Goal: Task Accomplishment & Management: Manage account settings

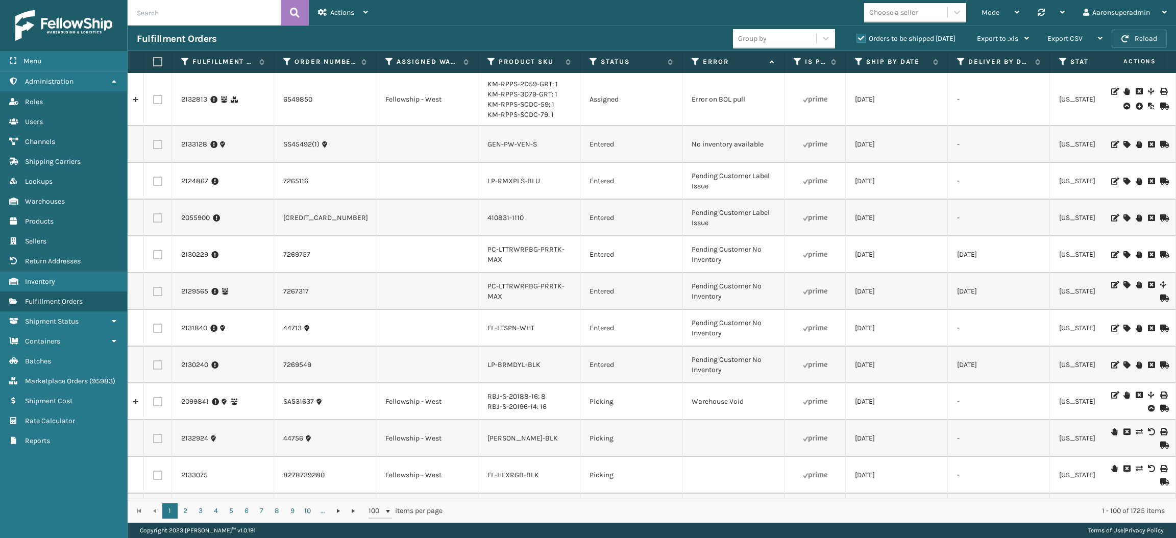
click at [1128, 37] on span "button" at bounding box center [1124, 38] width 7 height 7
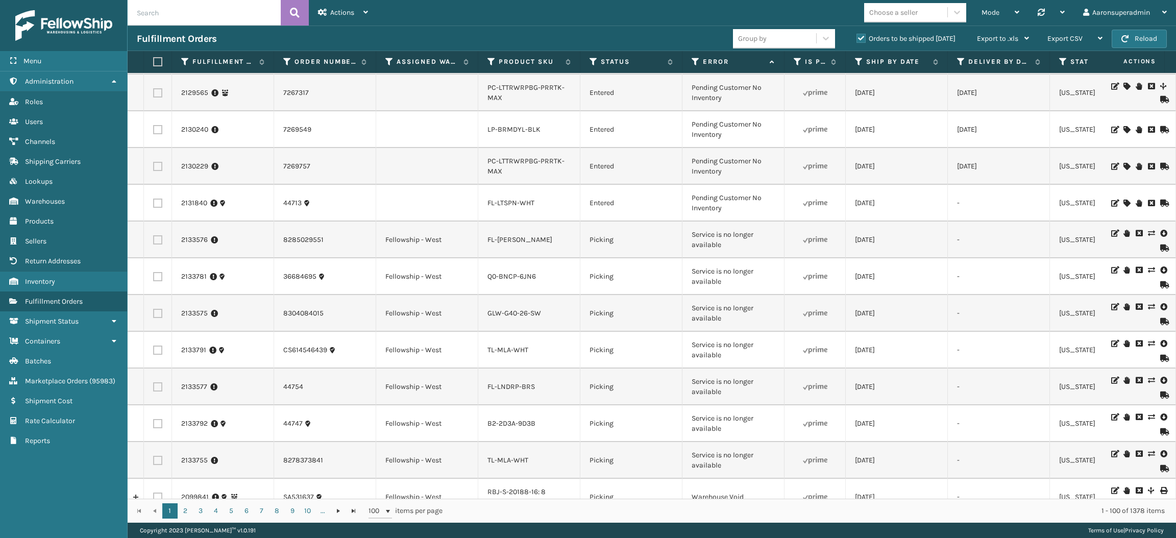
scroll to position [198, 0]
click at [157, 245] on label at bounding box center [157, 240] width 9 height 9
click at [154, 242] on input "checkbox" at bounding box center [153, 239] width 1 height 7
checkbox input "true"
click at [157, 282] on label at bounding box center [157, 277] width 9 height 9
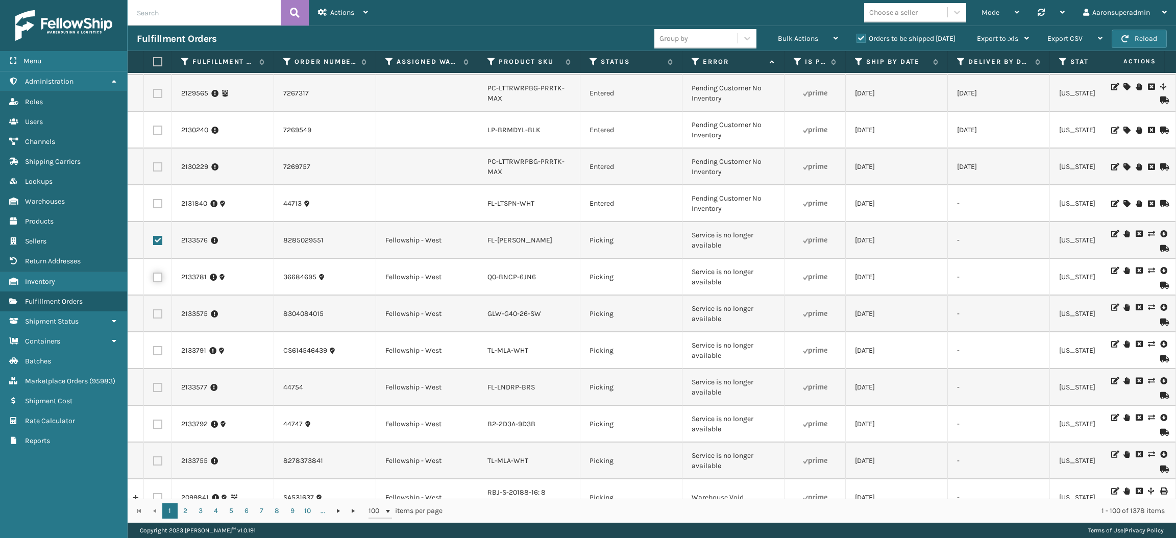
click at [154, 279] on input "checkbox" at bounding box center [153, 276] width 1 height 7
checkbox input "true"
click at [155, 316] on label at bounding box center [157, 313] width 9 height 9
click at [154, 316] on input "checkbox" at bounding box center [153, 312] width 1 height 7
checkbox input "true"
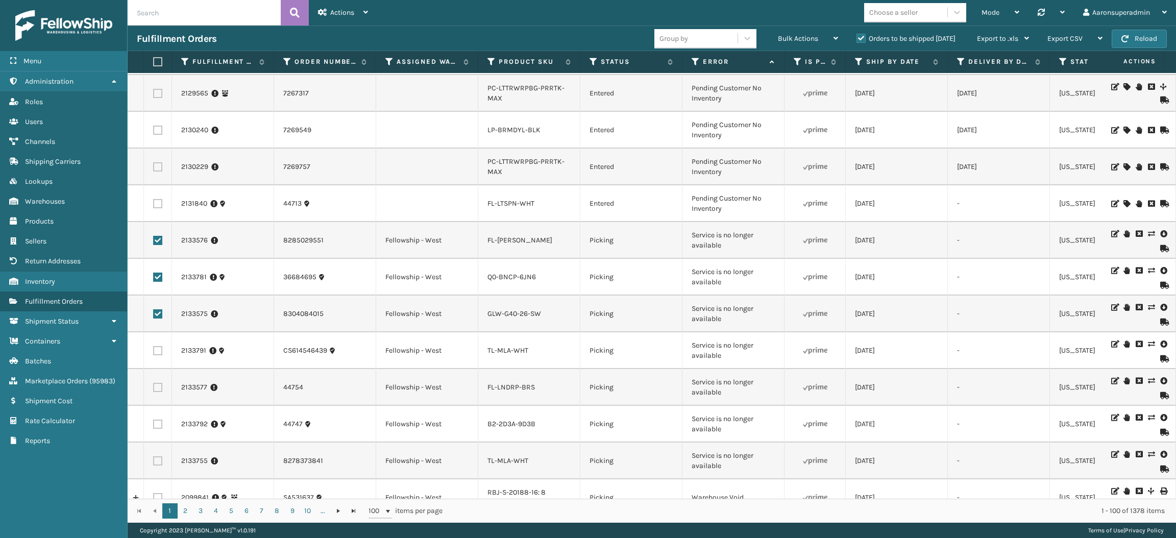
click at [157, 355] on label at bounding box center [157, 350] width 9 height 9
click at [154, 353] on input "checkbox" at bounding box center [153, 349] width 1 height 7
checkbox input "true"
click at [154, 391] on label at bounding box center [157, 387] width 9 height 9
click at [154, 389] on input "checkbox" at bounding box center [153, 386] width 1 height 7
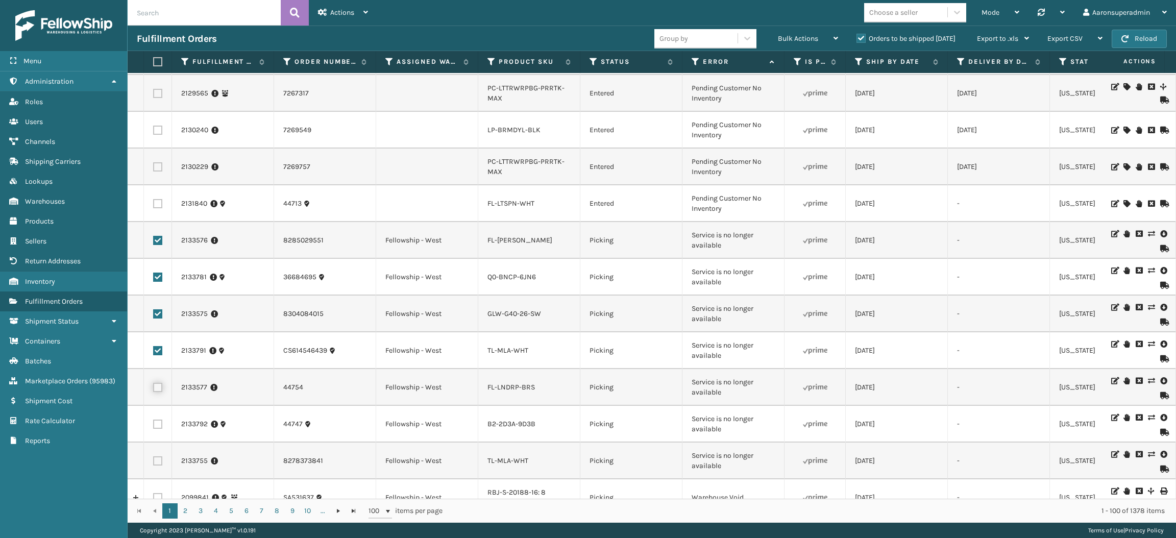
checkbox input "true"
click at [158, 426] on label at bounding box center [157, 424] width 9 height 9
click at [154, 426] on input "checkbox" at bounding box center [153, 423] width 1 height 7
checkbox input "true"
click at [154, 472] on td at bounding box center [158, 461] width 28 height 37
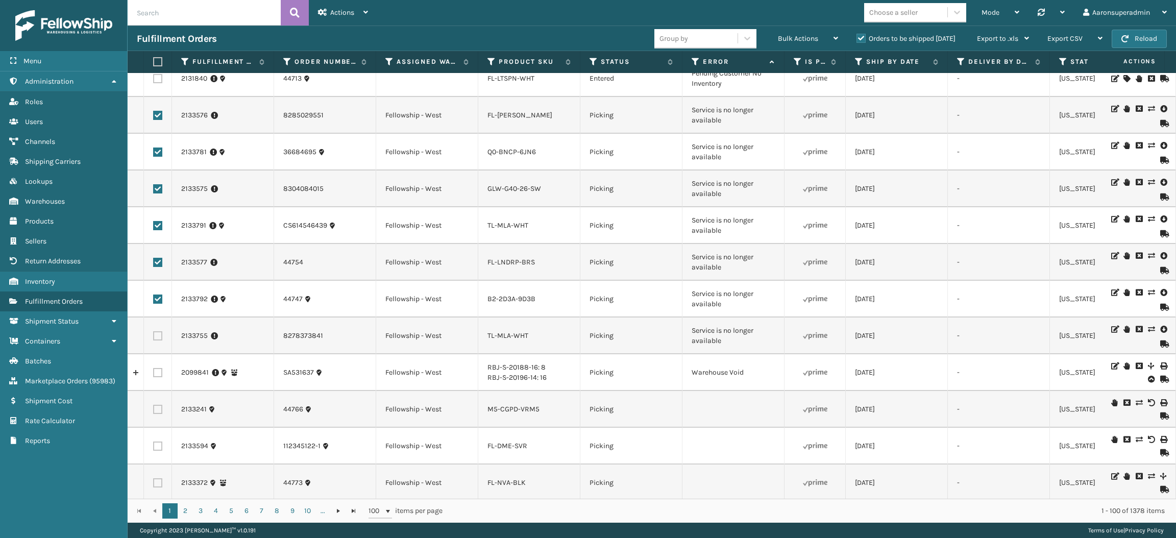
scroll to position [322, 0]
click at [155, 342] on label at bounding box center [157, 337] width 9 height 9
click at [154, 339] on input "checkbox" at bounding box center [153, 336] width 1 height 7
checkbox input "true"
click at [797, 36] on span "Bulk Actions" at bounding box center [798, 38] width 40 height 9
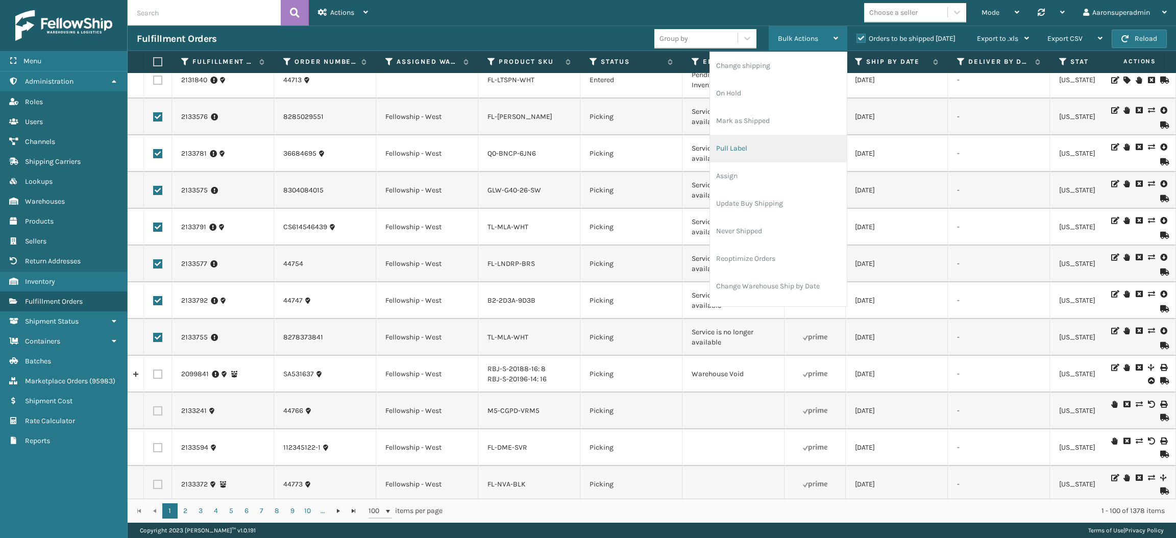
click at [727, 152] on li "Pull Label" at bounding box center [778, 149] width 137 height 28
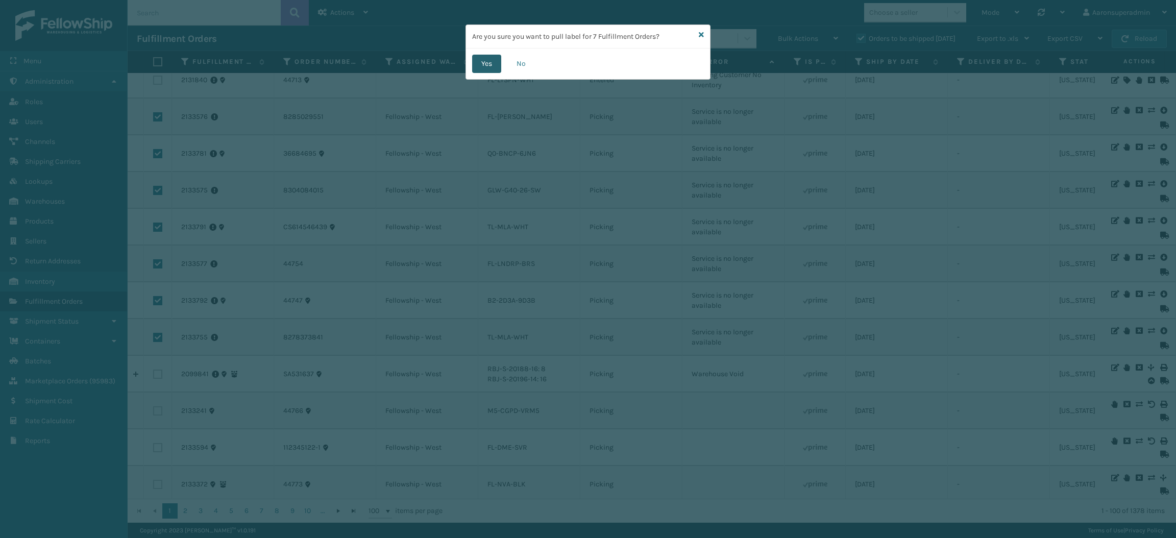
click at [477, 61] on button "Yes" at bounding box center [486, 64] width 29 height 18
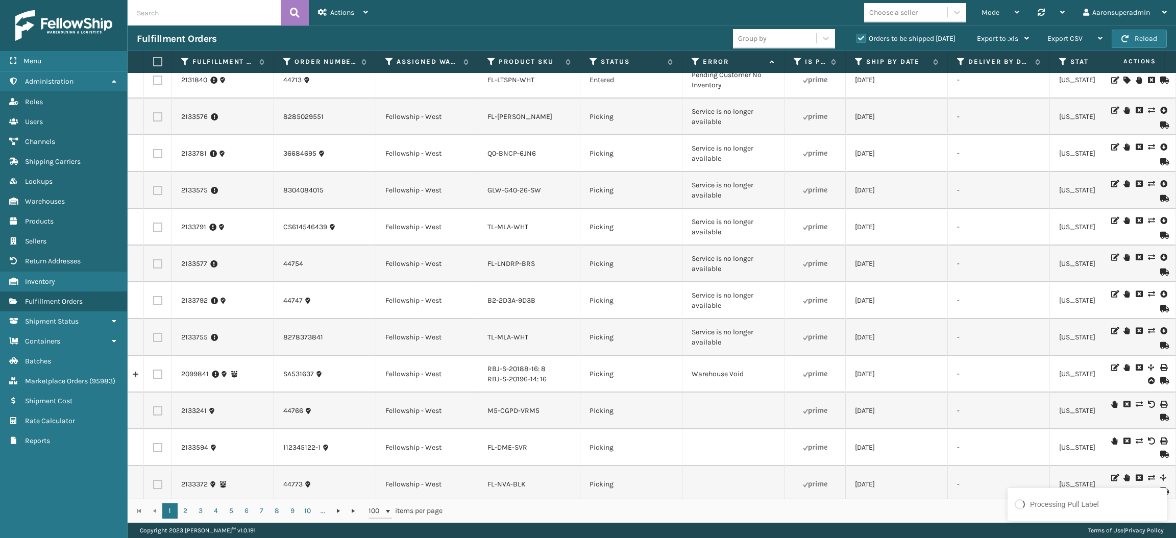
scroll to position [0, 0]
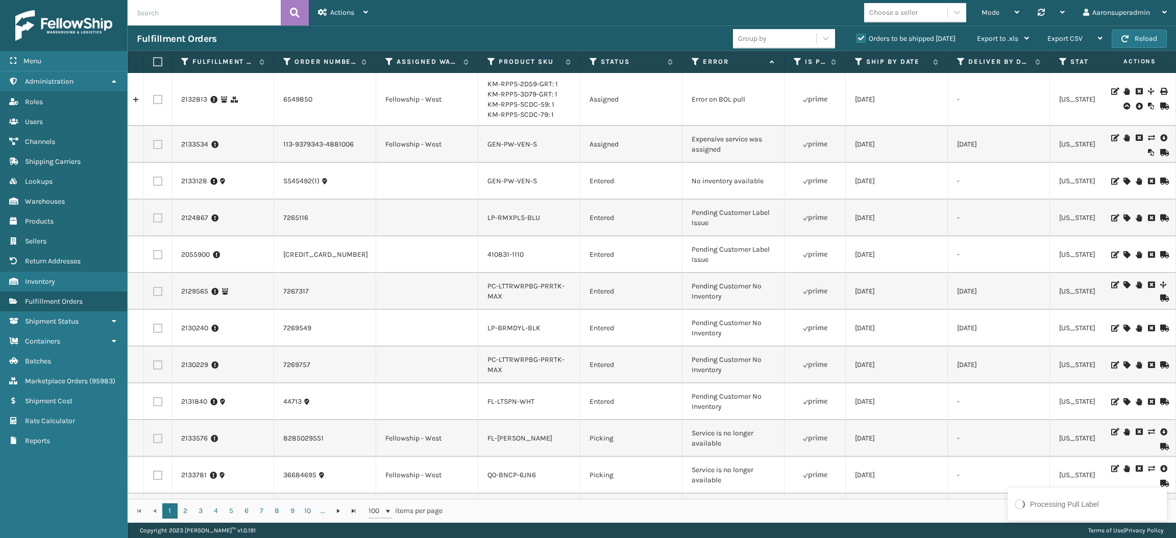
click at [1148, 140] on icon at bounding box center [1151, 137] width 6 height 7
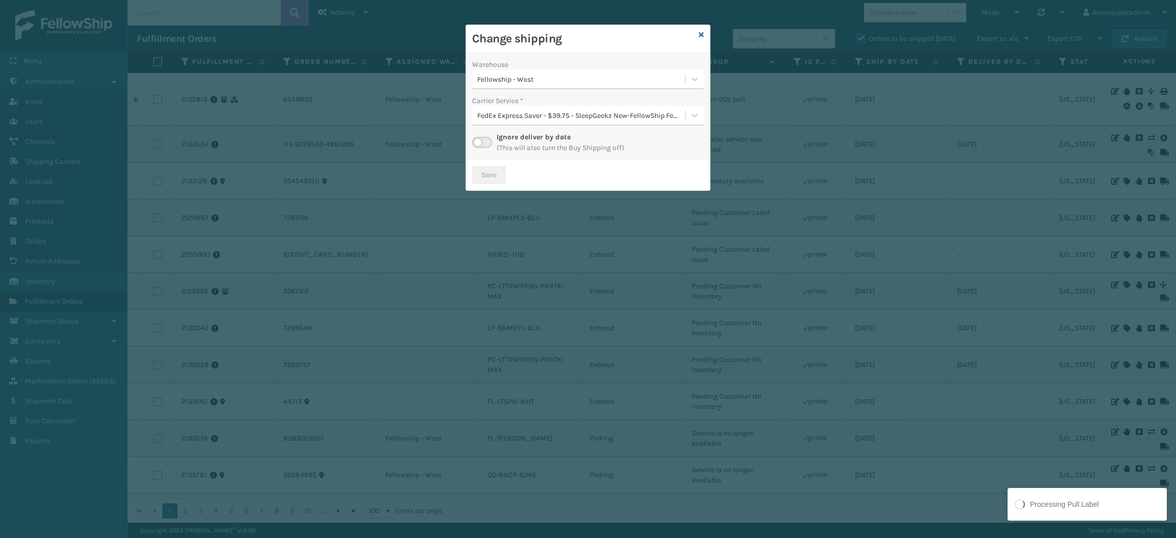
click at [482, 136] on div "Ignore deliver by date (This will also turn the Buy Shipping off)" at bounding box center [588, 142] width 232 height 21
click at [482, 143] on label at bounding box center [482, 142] width 20 height 11
click at [479, 143] on input "checkbox" at bounding box center [475, 140] width 7 height 7
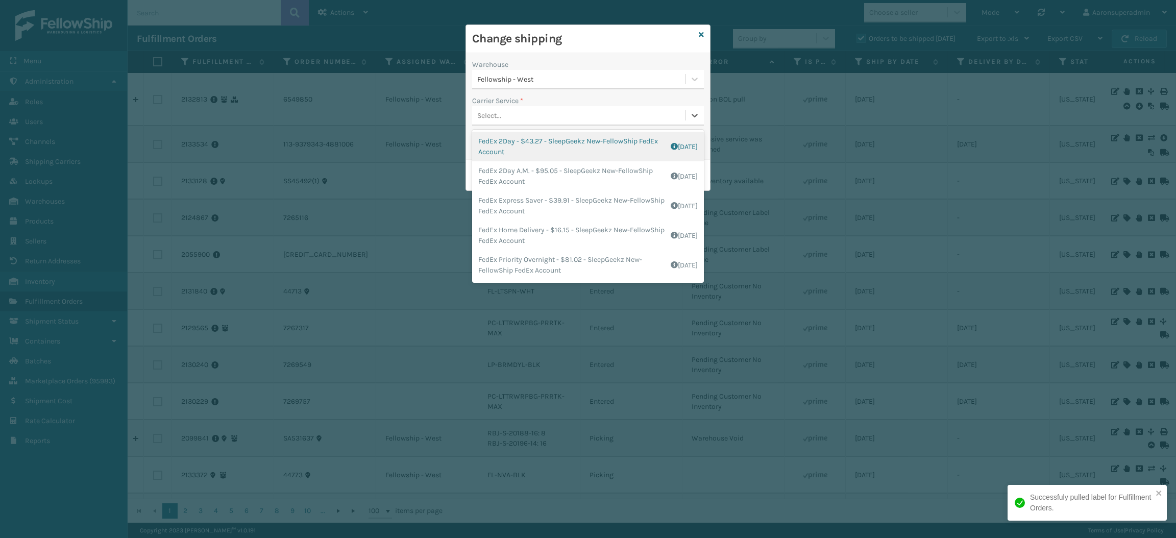
click at [498, 122] on div "Select..." at bounding box center [578, 115] width 213 height 17
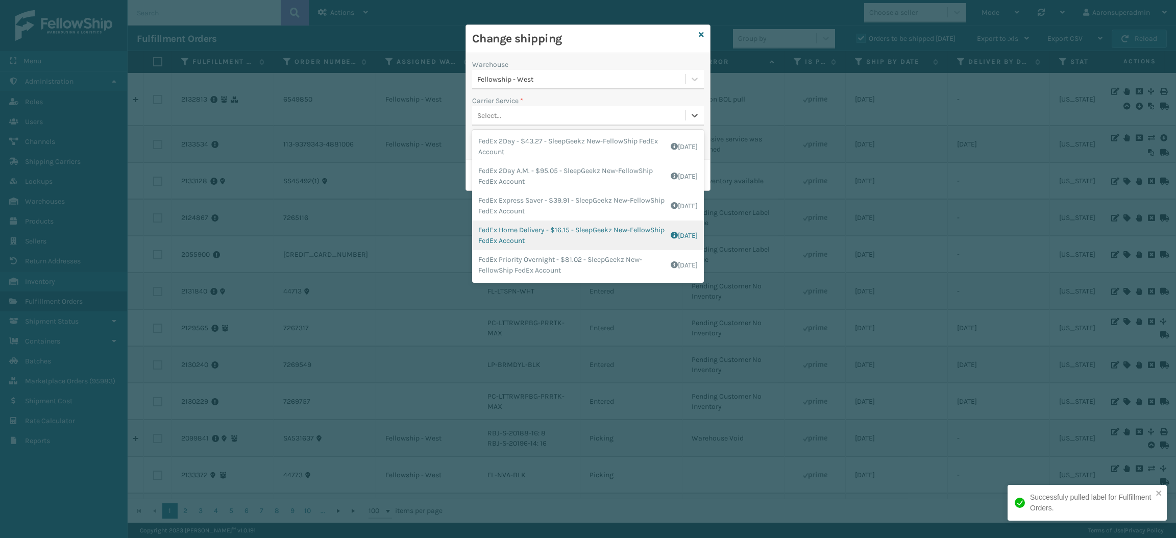
click at [483, 237] on div "FedEx Home Delivery - $16.15 - SleepGeekz New-FellowShip FedEx Account Shipping…" at bounding box center [588, 236] width 232 height 30
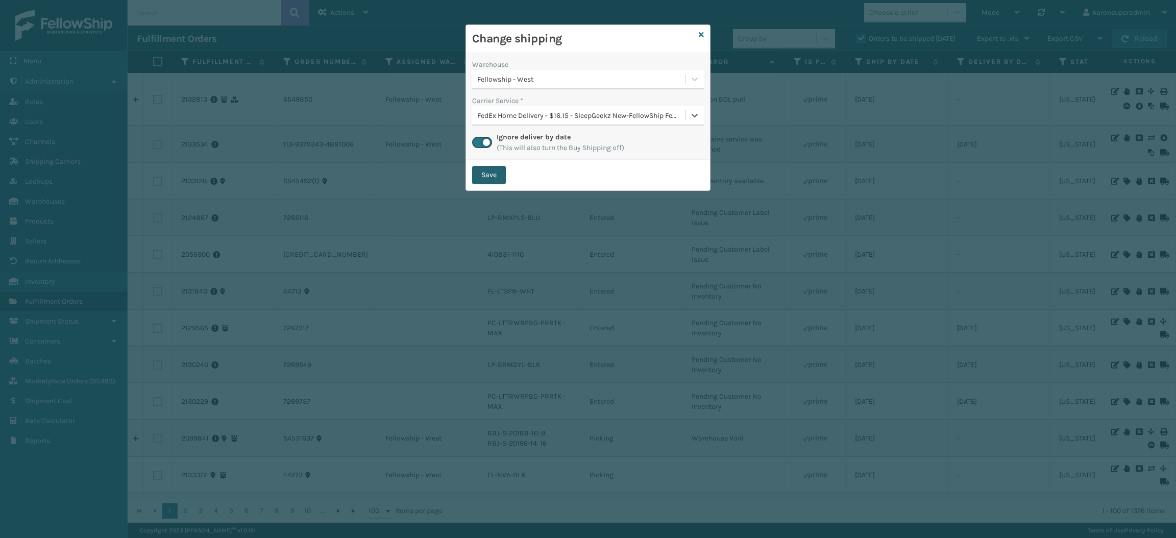
click at [495, 176] on button "Save" at bounding box center [489, 175] width 34 height 18
